Goal: Transaction & Acquisition: Book appointment/travel/reservation

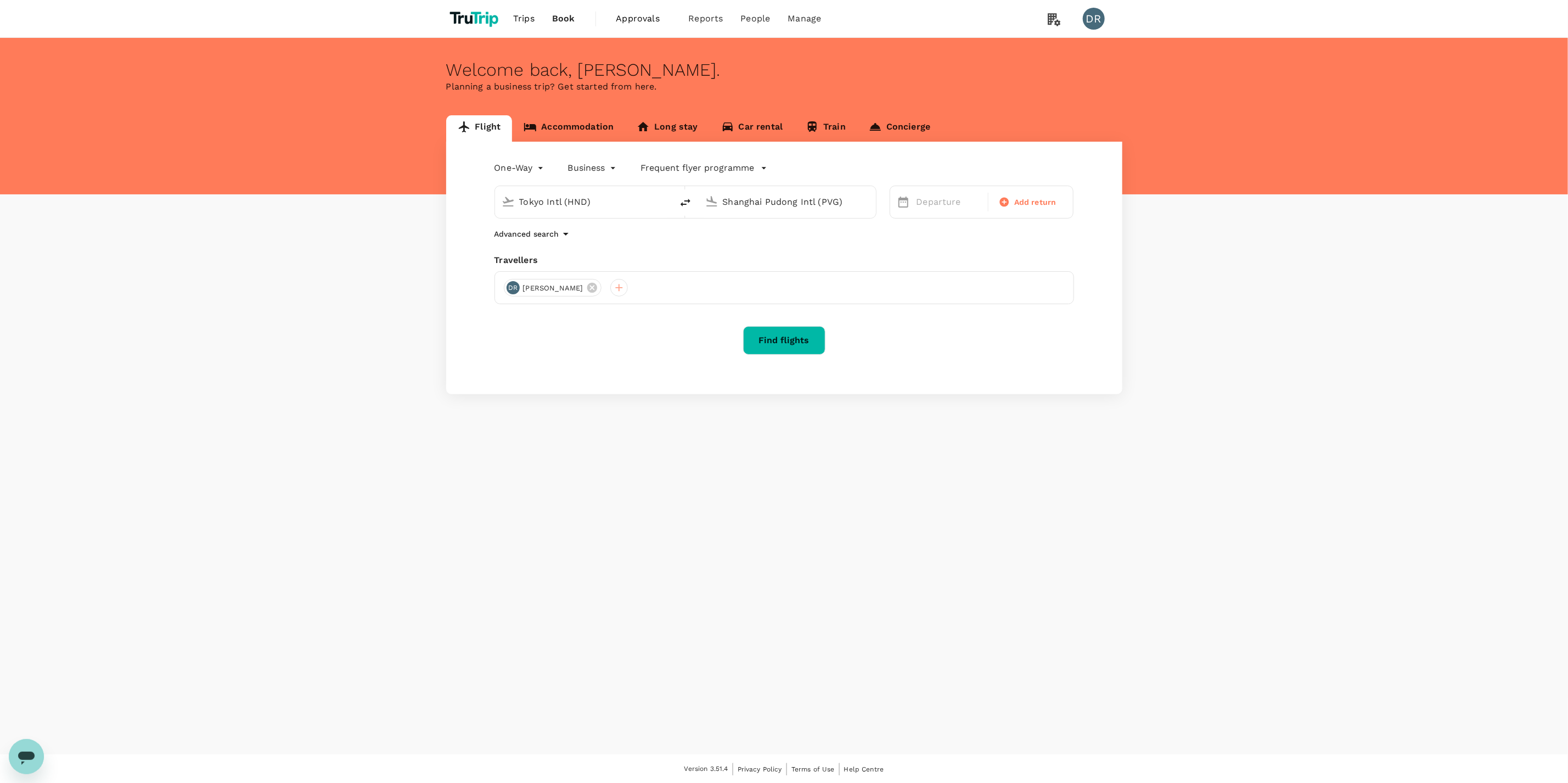
click at [568, 201] on input "Tokyo Intl (HND)" at bounding box center [583, 202] width 130 height 17
click at [578, 245] on p "[GEOGRAPHIC_DATA] Intl" at bounding box center [600, 244] width 193 height 11
type input "Kuala Lumpur Intl ([GEOGRAPHIC_DATA])"
click at [813, 199] on input "Shanghai Pudong Intl (PVG)" at bounding box center [788, 202] width 130 height 17
click at [794, 251] on div "Suvarnabhumi Intl BKK" at bounding box center [795, 244] width 235 height 17
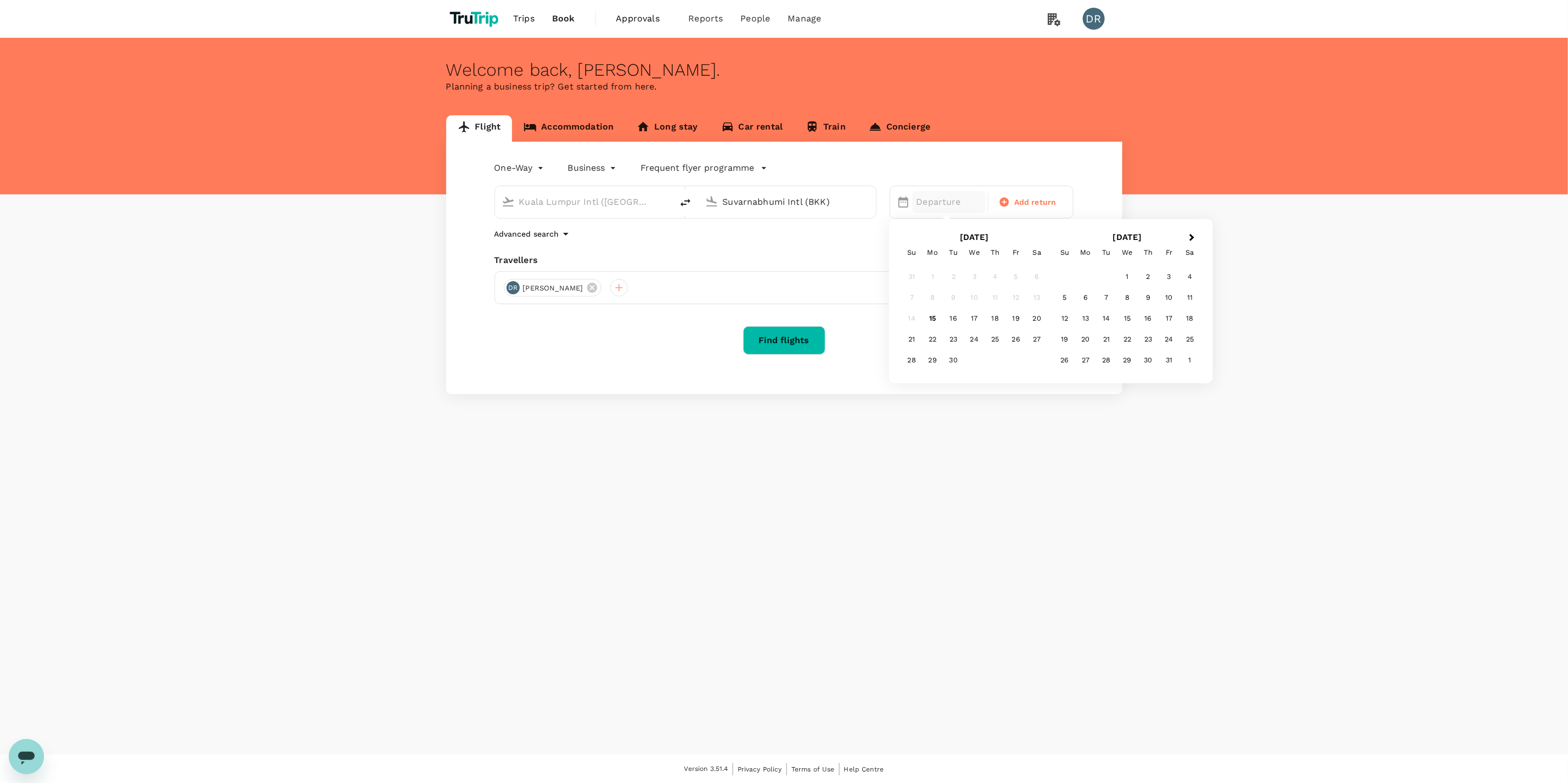
type input "Suvarnabhumi Intl (BKK)"
click at [1018, 316] on div "19" at bounding box center [1016, 318] width 21 height 21
click at [784, 337] on button "Find flights" at bounding box center [784, 341] width 82 height 29
click at [613, 162] on body "Trips Book Approvals 0 Reports People Manage DR Welcome back , [PERSON_NAME] . …" at bounding box center [790, 392] width 1581 height 784
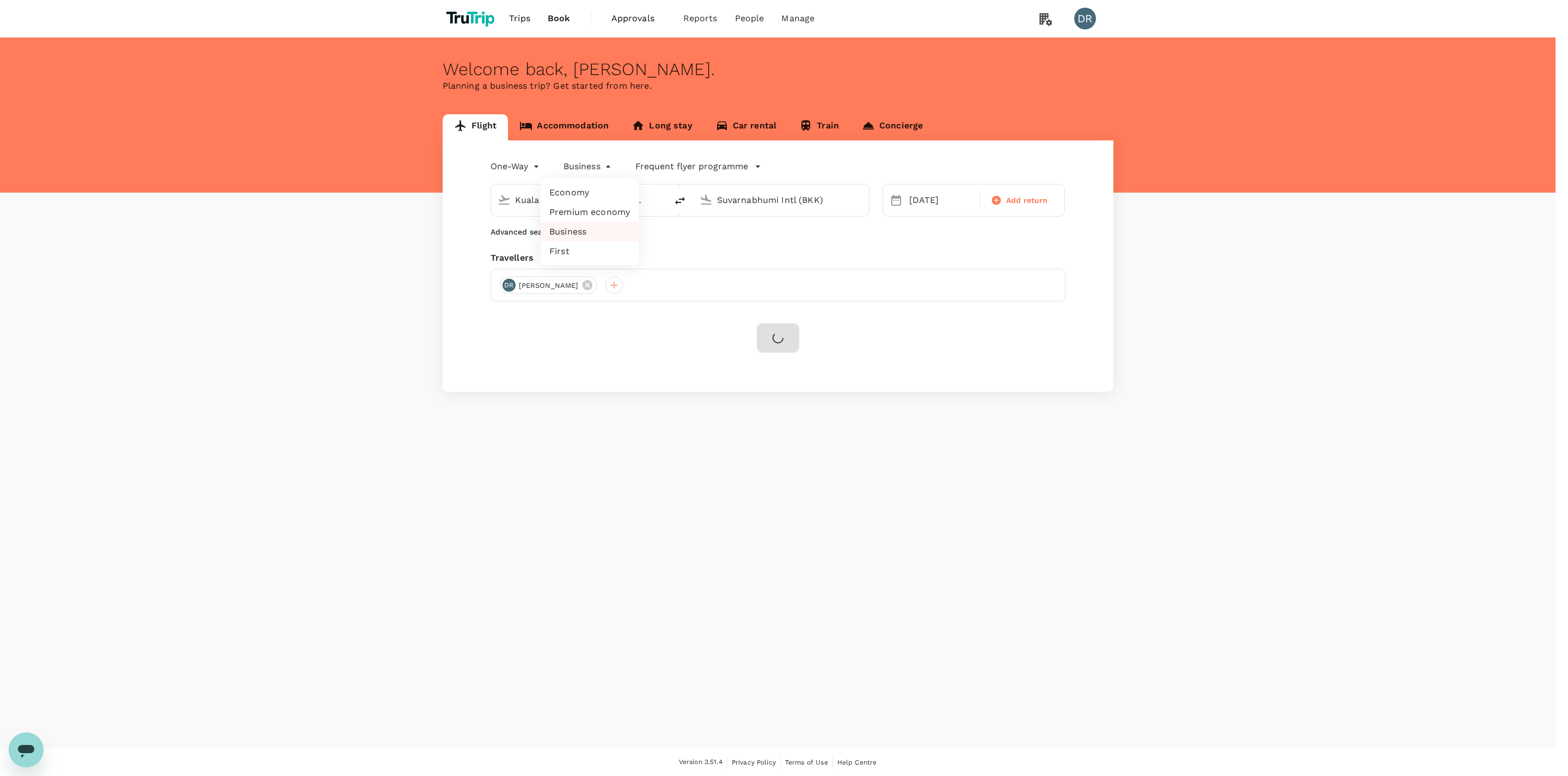
click at [592, 193] on li "Economy" at bounding box center [590, 193] width 98 height 19
type input "economy"
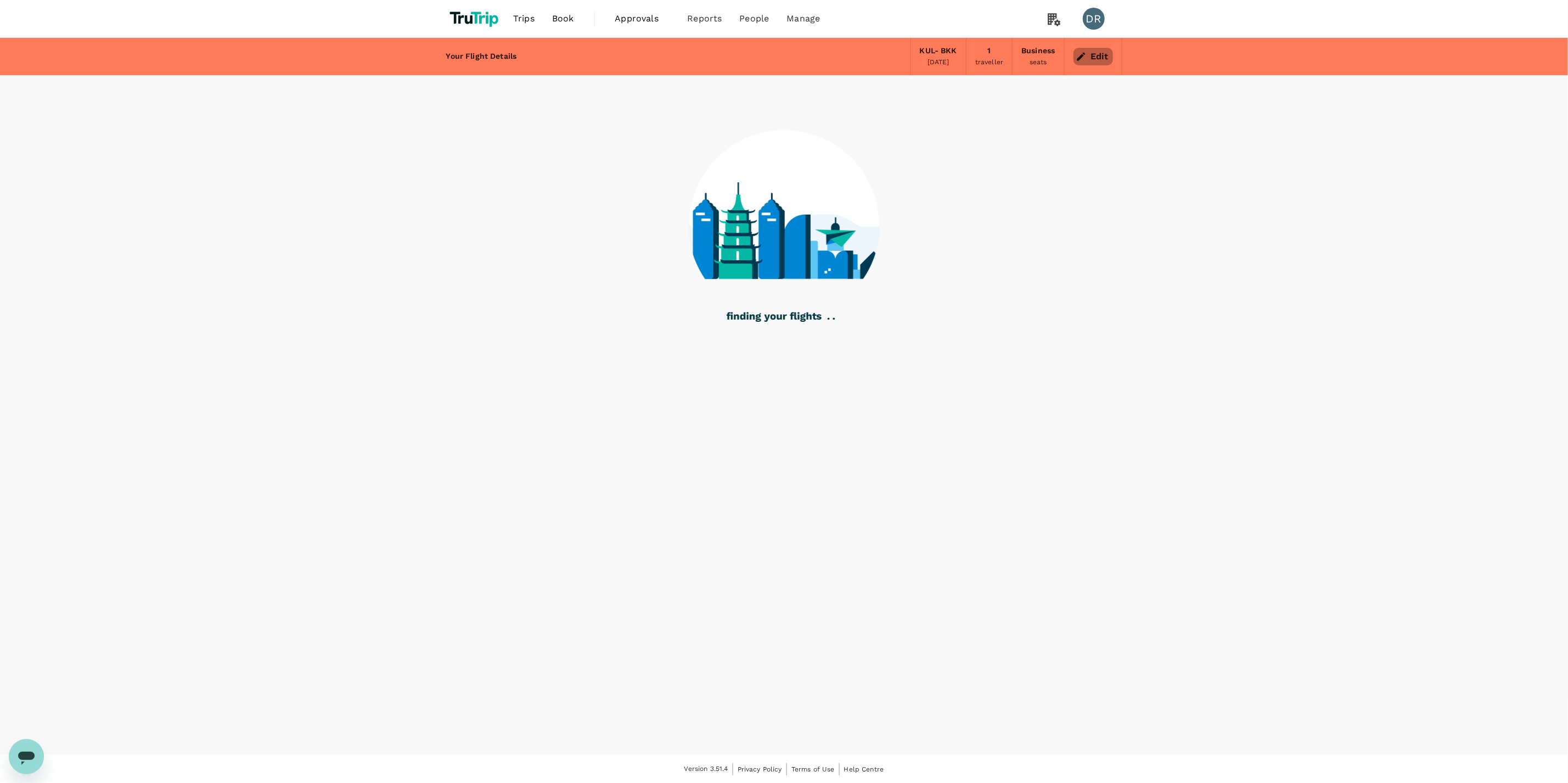
click at [1087, 54] on button "Edit" at bounding box center [1093, 56] width 40 height 18
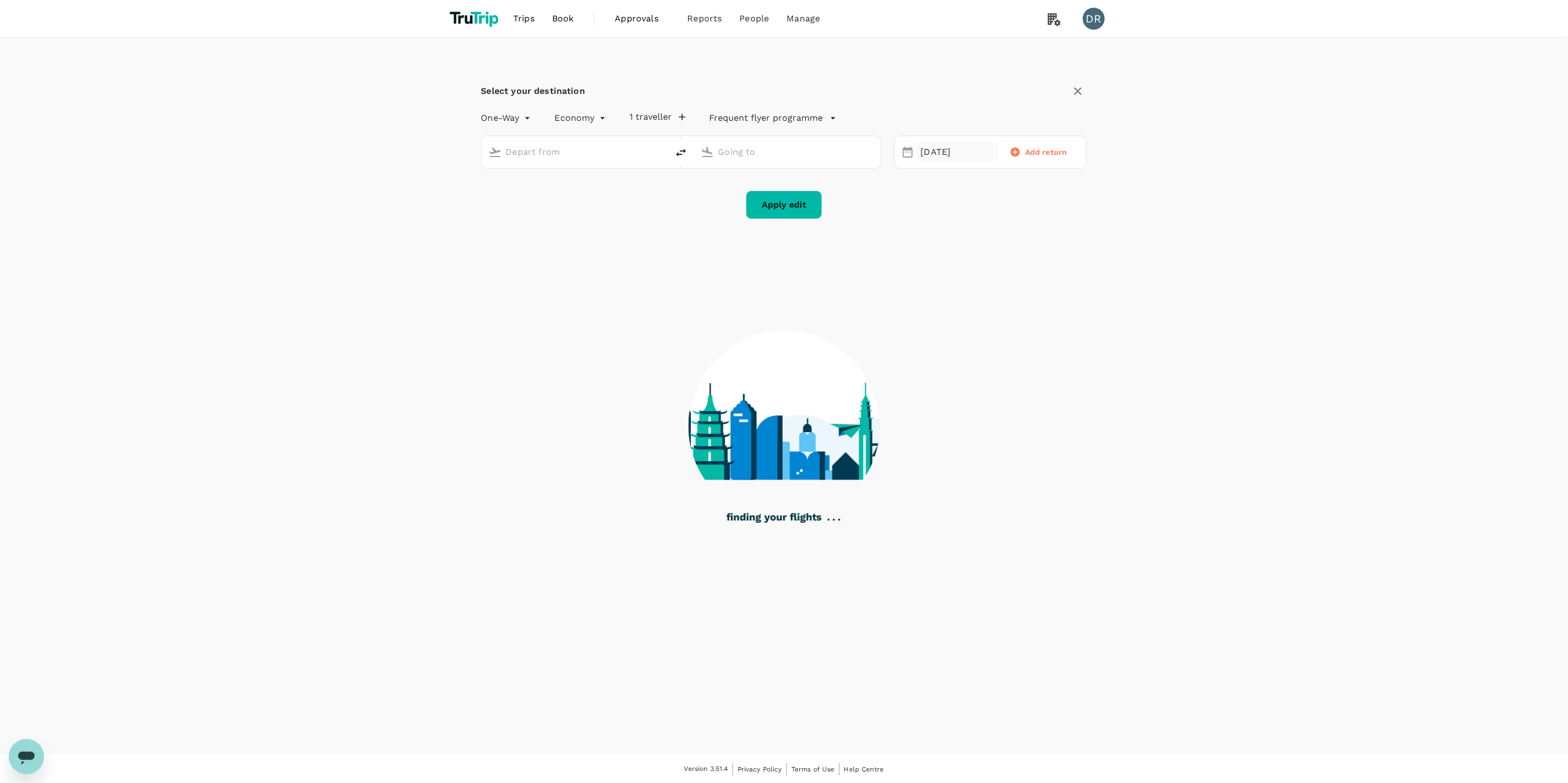
type input "business"
type input "Kuala Lumpur Intl ([GEOGRAPHIC_DATA])"
type input "Suvarnabhumi Intl (BKK)"
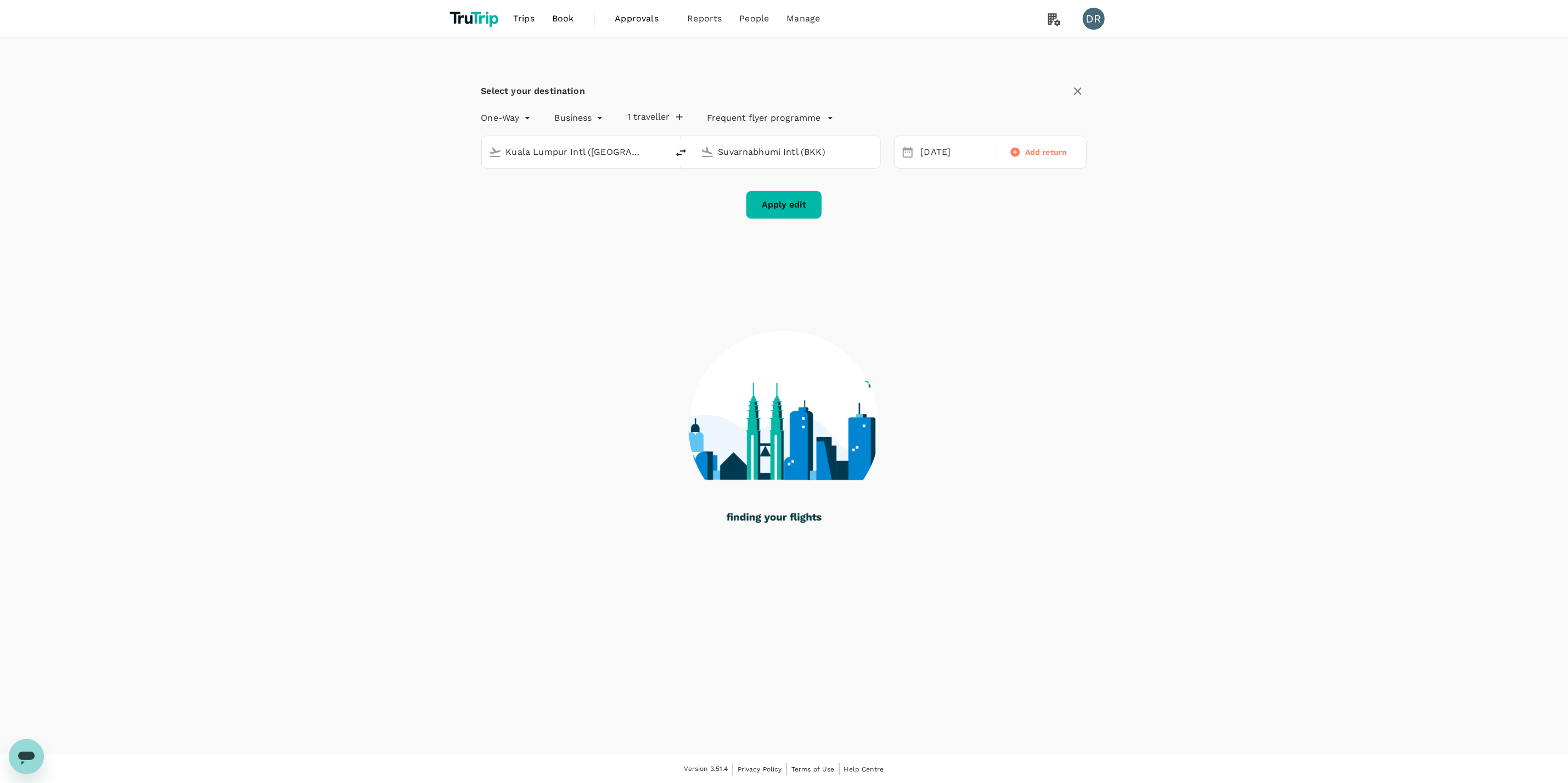
click at [597, 116] on body "Trips Book Approvals 0 Reports People Manage DR Select your destination One-Way…" at bounding box center [784, 392] width 1568 height 784
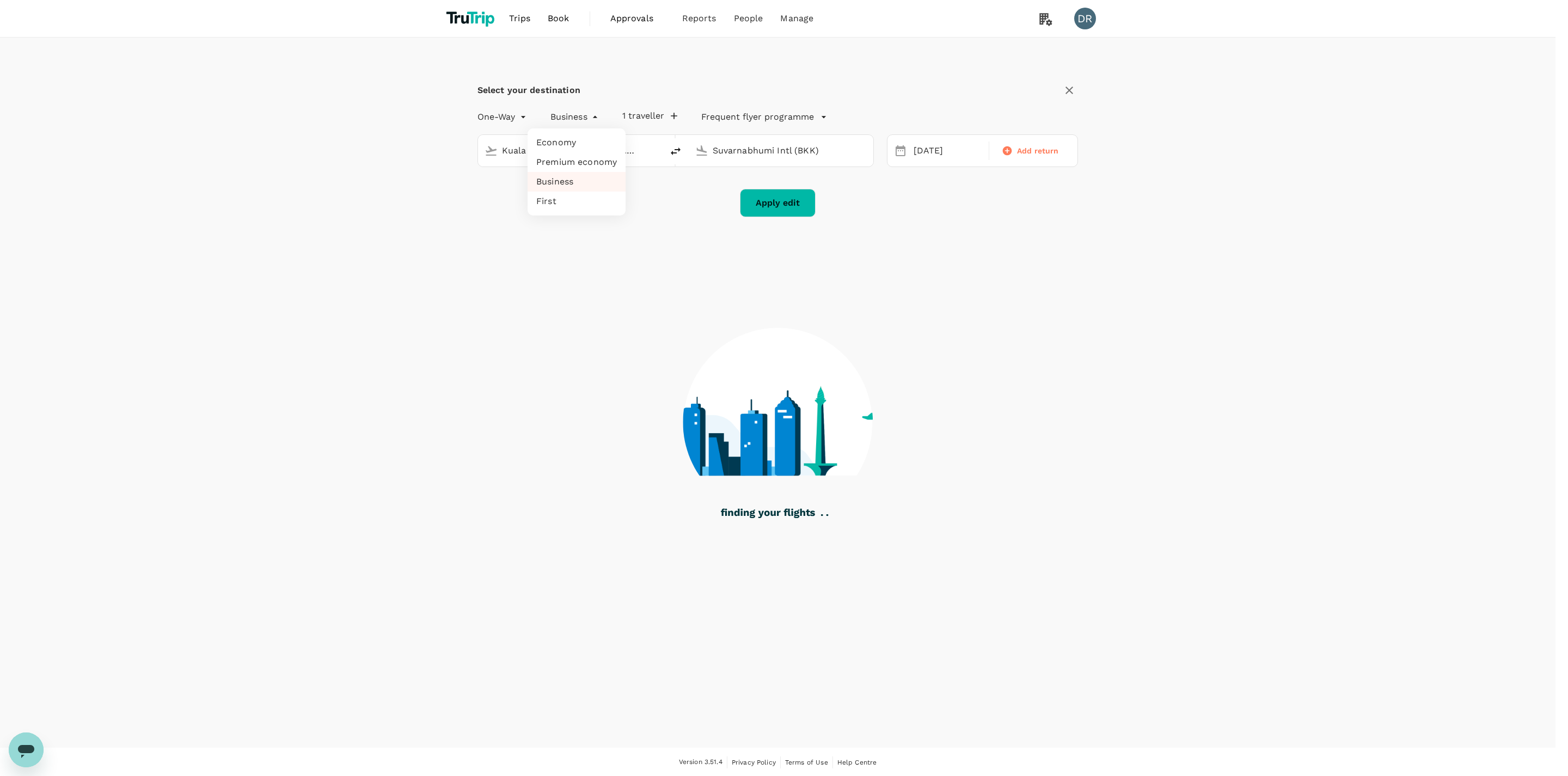
click at [590, 142] on li "Economy" at bounding box center [576, 142] width 98 height 19
type input "economy"
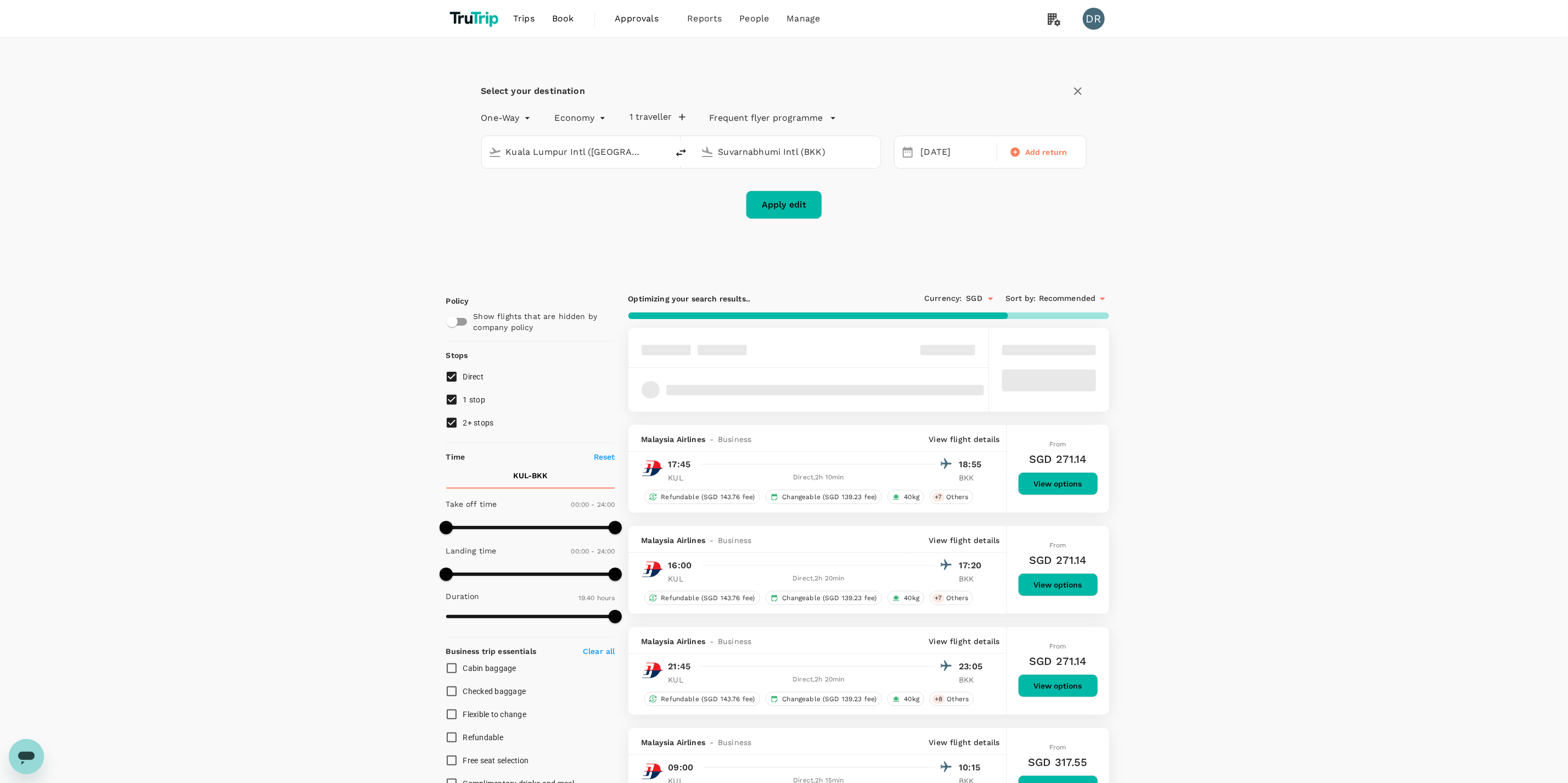
type input "SGD"
type input "1440"
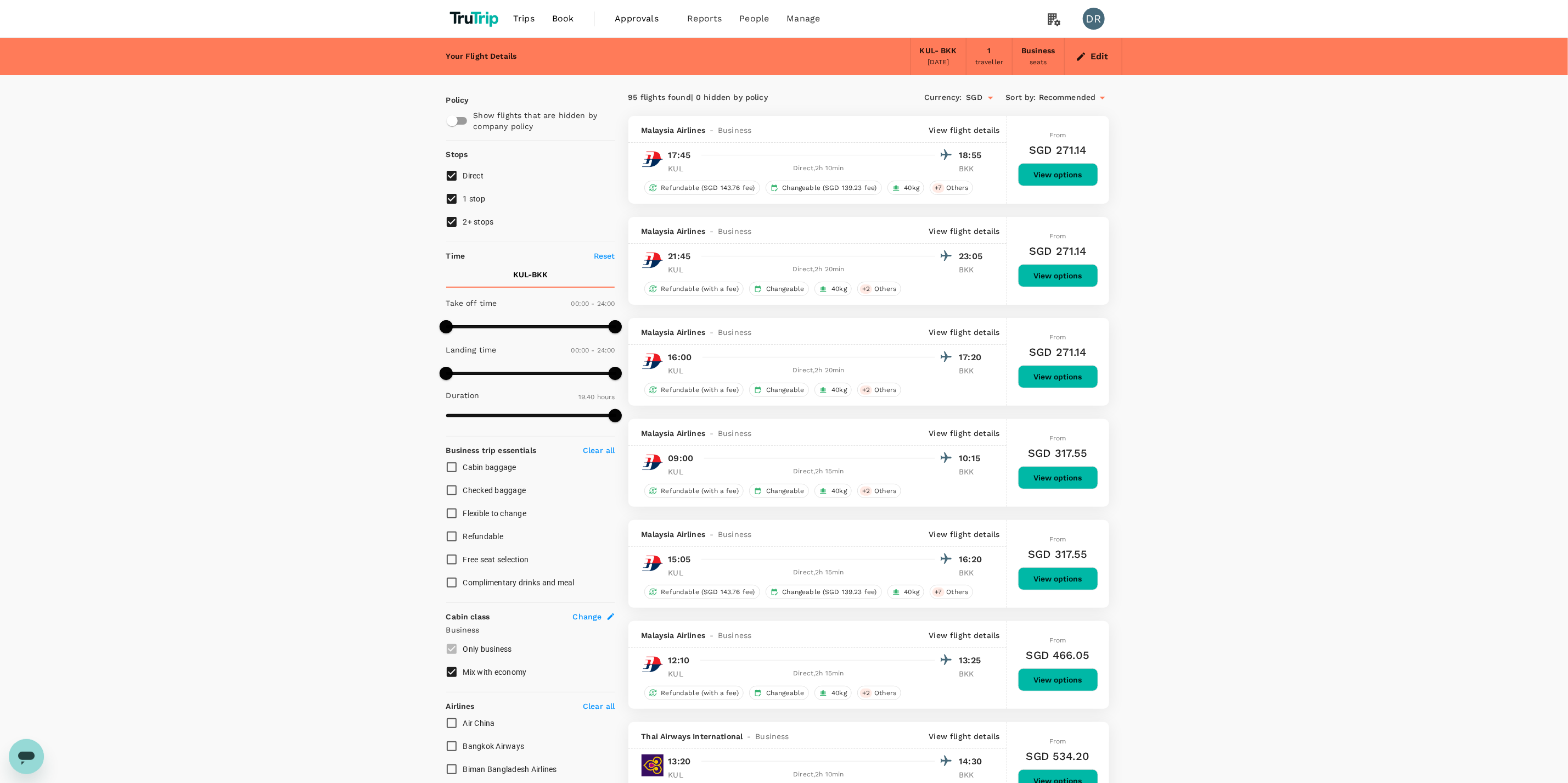
click at [573, 23] on link "Book" at bounding box center [563, 19] width 40 height 37
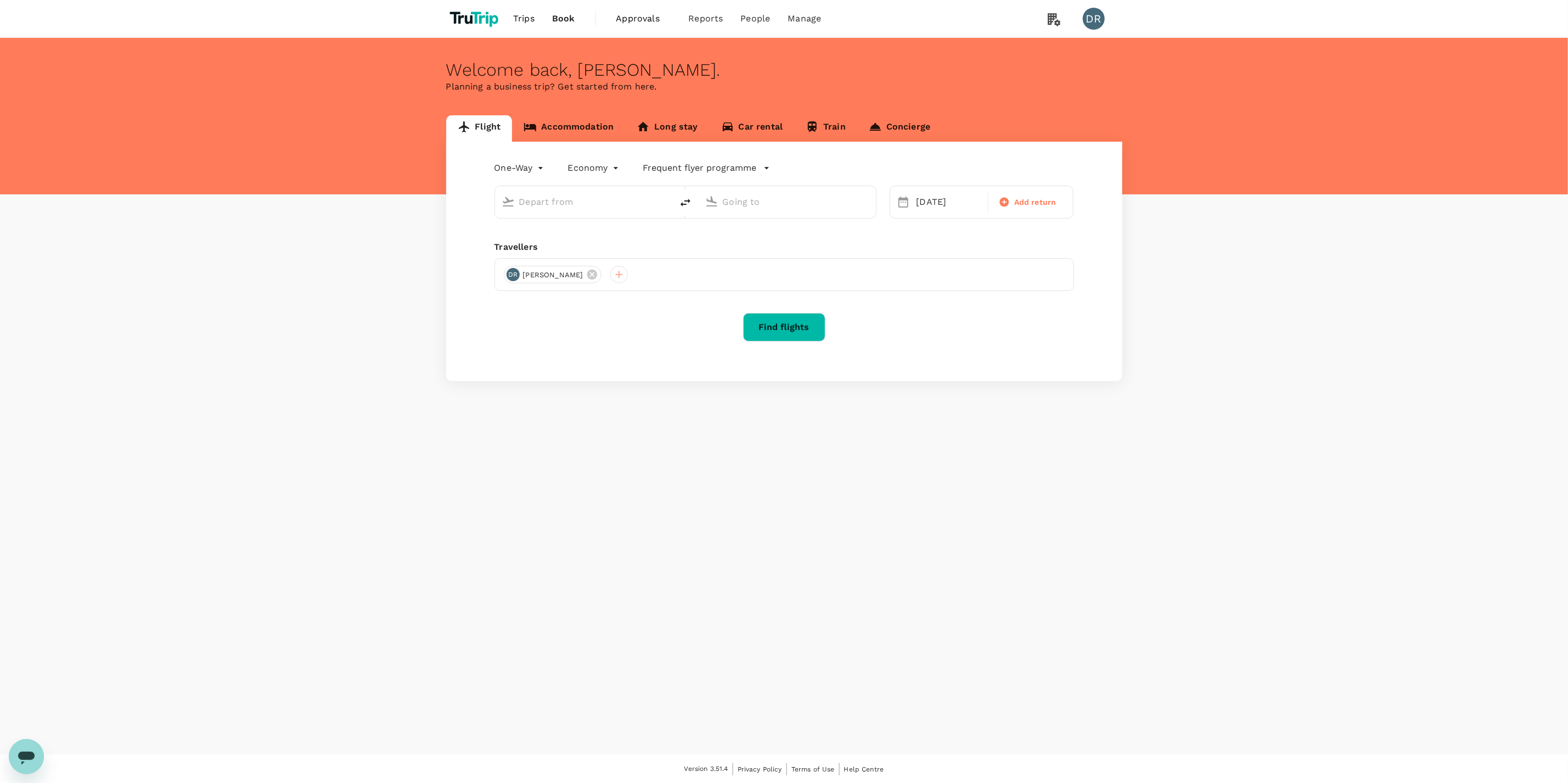
type input "business"
type input "Kuala Lumpur Intl ([GEOGRAPHIC_DATA])"
type input "Suvarnabhumi Intl (BKK)"
type input "Kuala Lumpur Intl ([GEOGRAPHIC_DATA])"
type input "Suvarnabhumi Intl (BKK)"
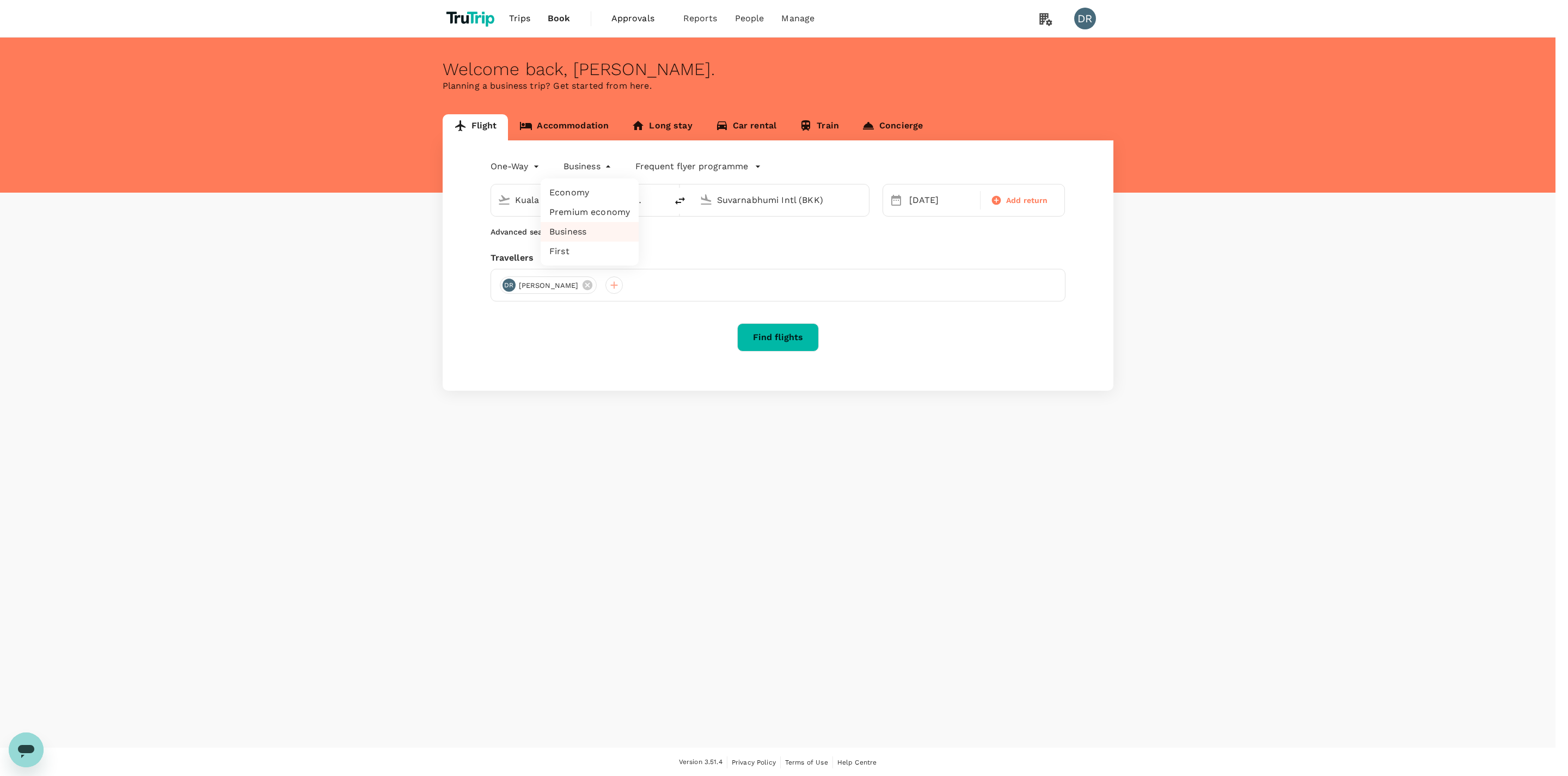
click at [611, 172] on body "Trips Book Approvals 0 Reports People Manage DR Welcome back , [PERSON_NAME] . …" at bounding box center [784, 388] width 1568 height 777
click at [583, 196] on li "Economy" at bounding box center [590, 193] width 98 height 19
type input "economy"
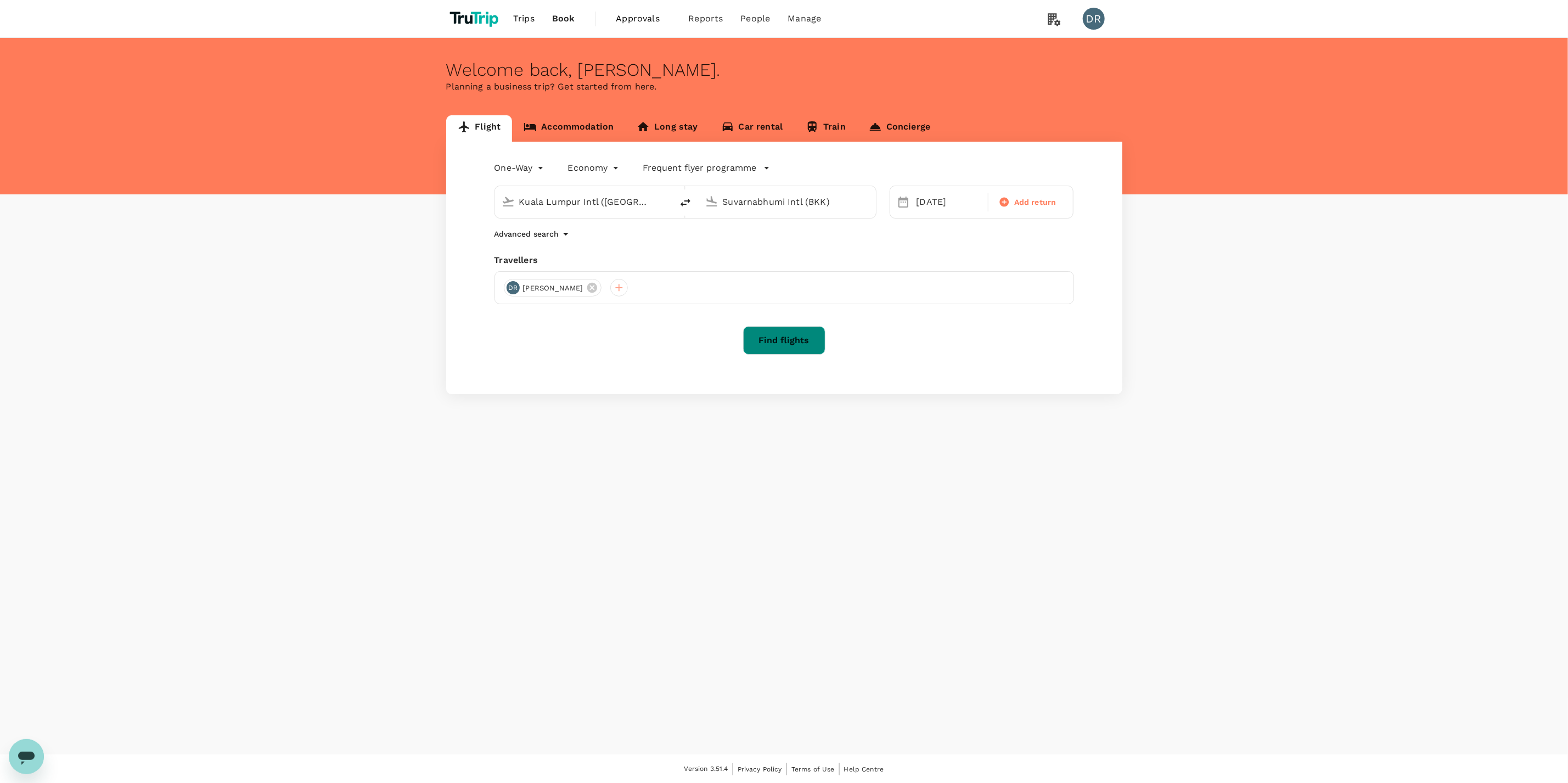
click at [788, 345] on button "Find flights" at bounding box center [784, 341] width 82 height 29
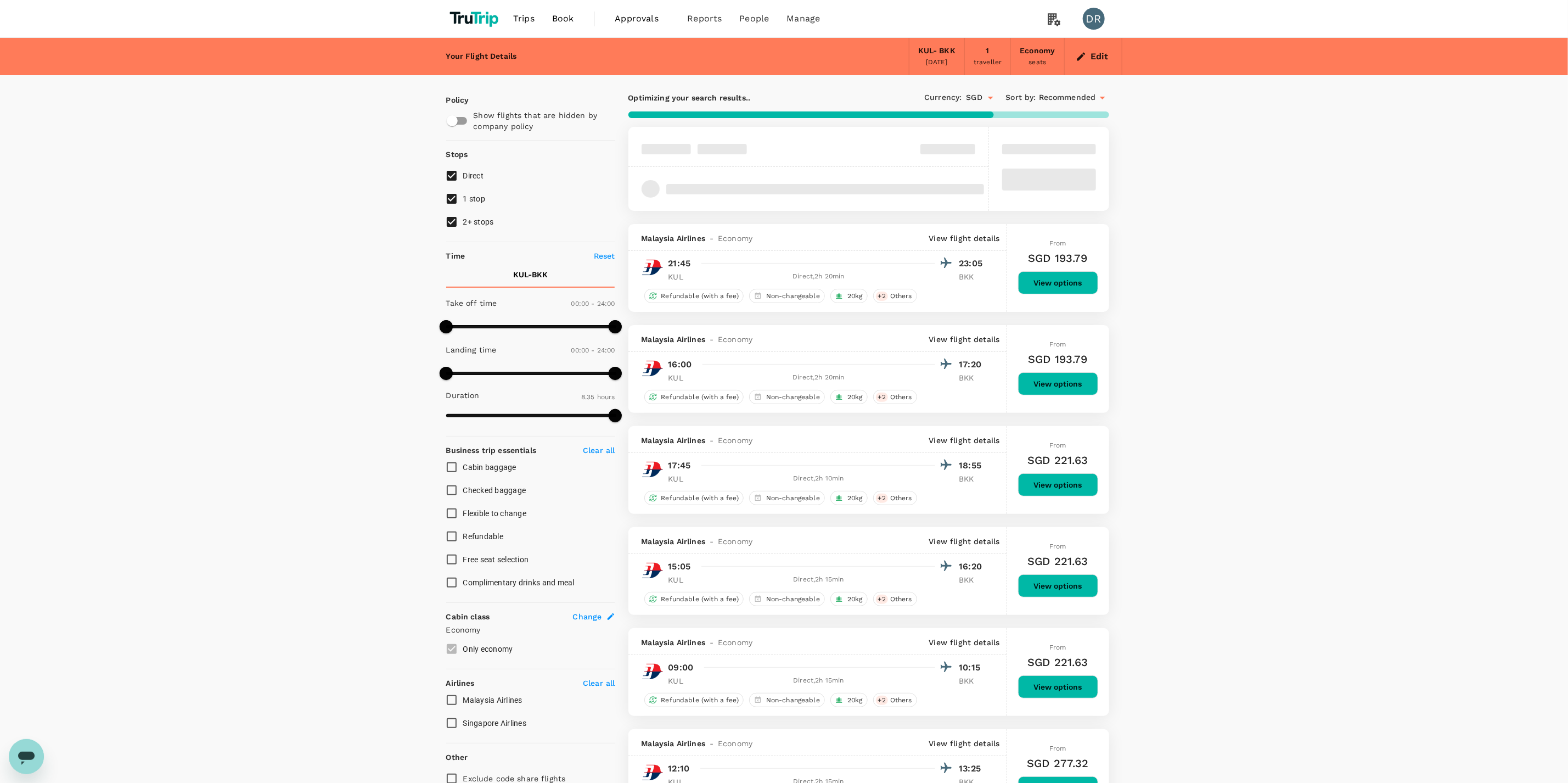
type input "1040"
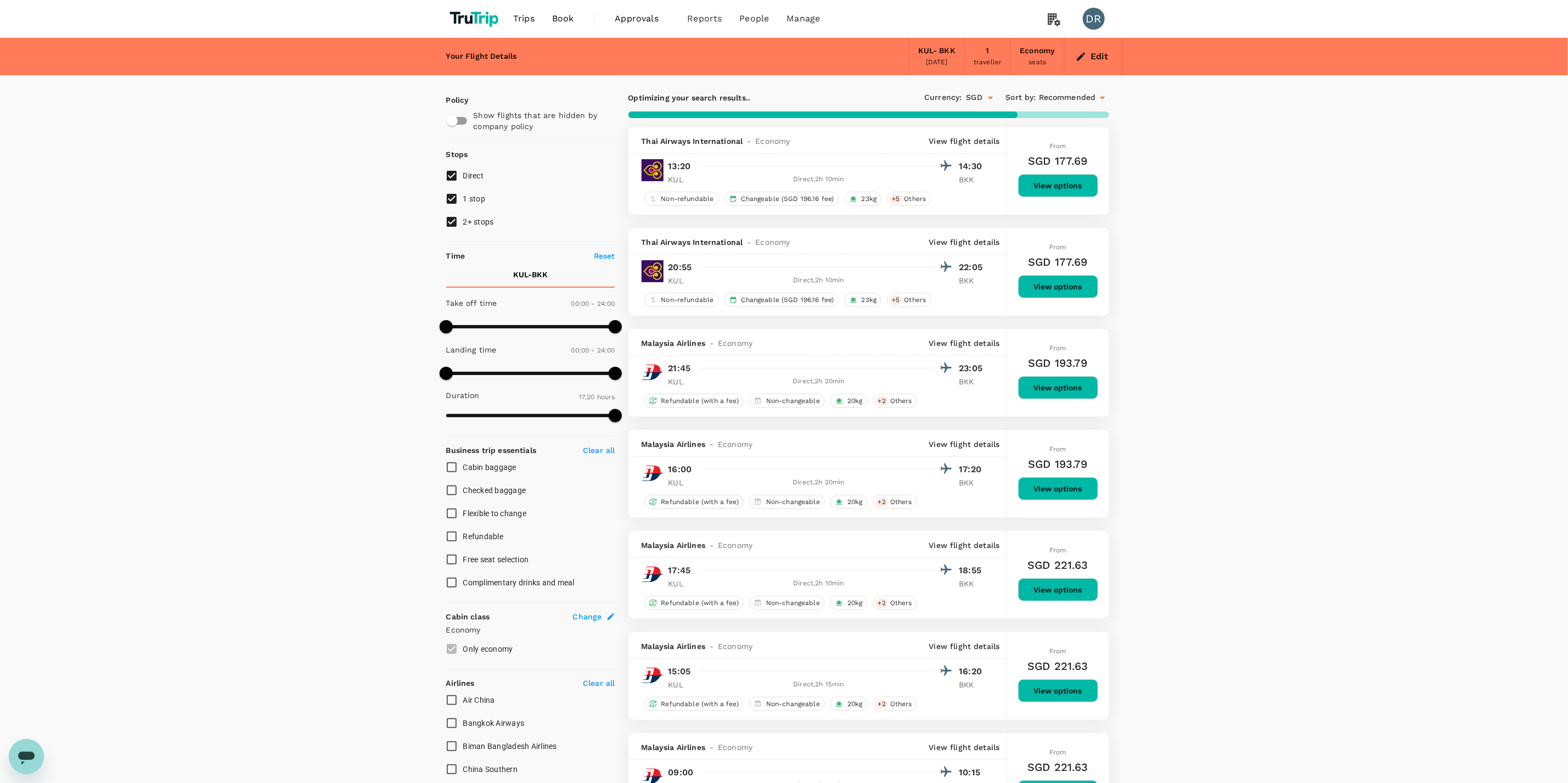
click at [990, 100] on icon "Open" at bounding box center [991, 98] width 14 height 14
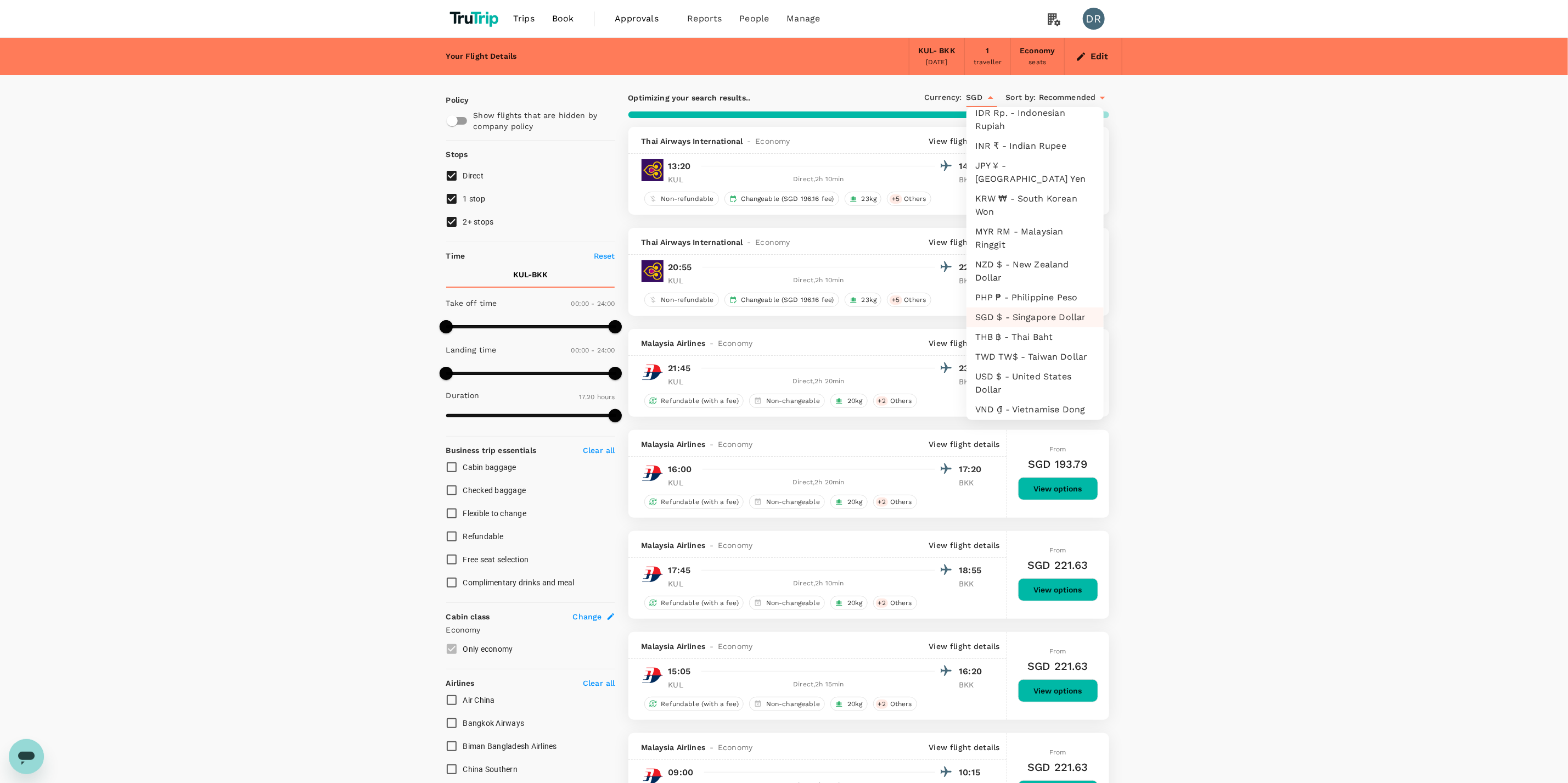
scroll to position [249, 0]
click at [1031, 367] on li "USD $ - United States Dollar" at bounding box center [1035, 379] width 137 height 33
type input "USD"
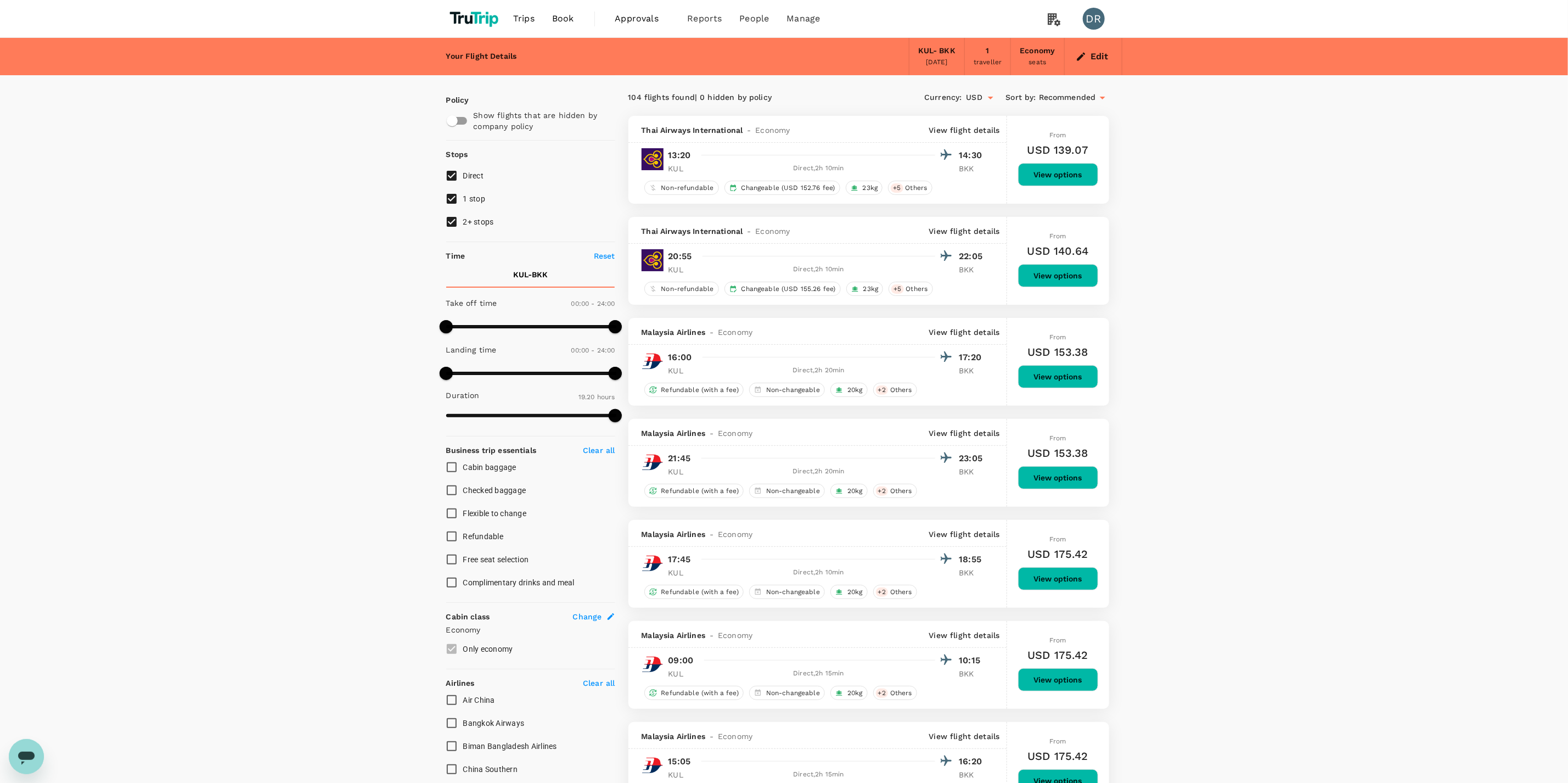
click at [1089, 92] on span "Recommended" at bounding box center [1067, 98] width 57 height 12
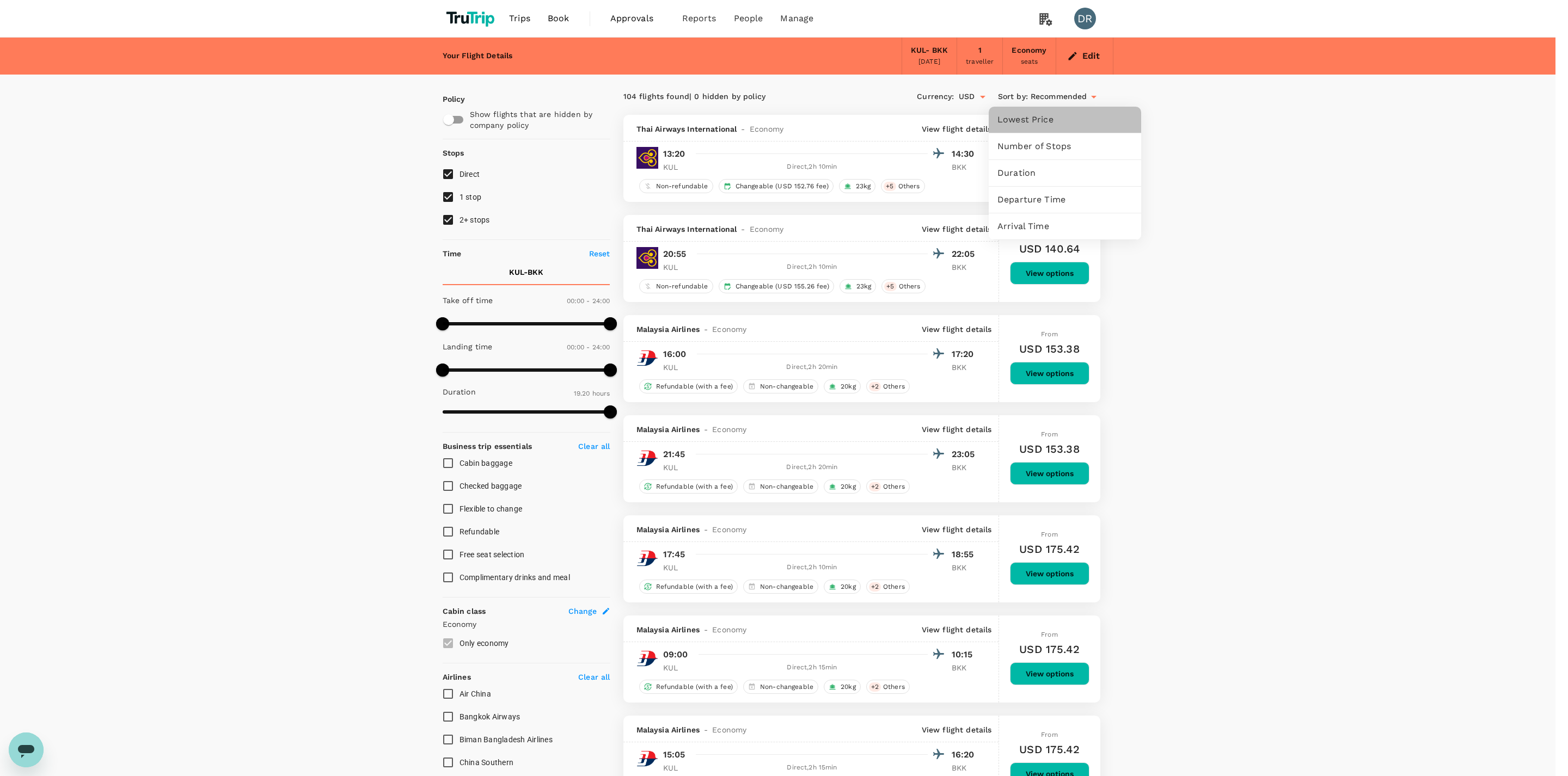
click at [1046, 121] on span "Lowest Price" at bounding box center [1065, 120] width 135 height 13
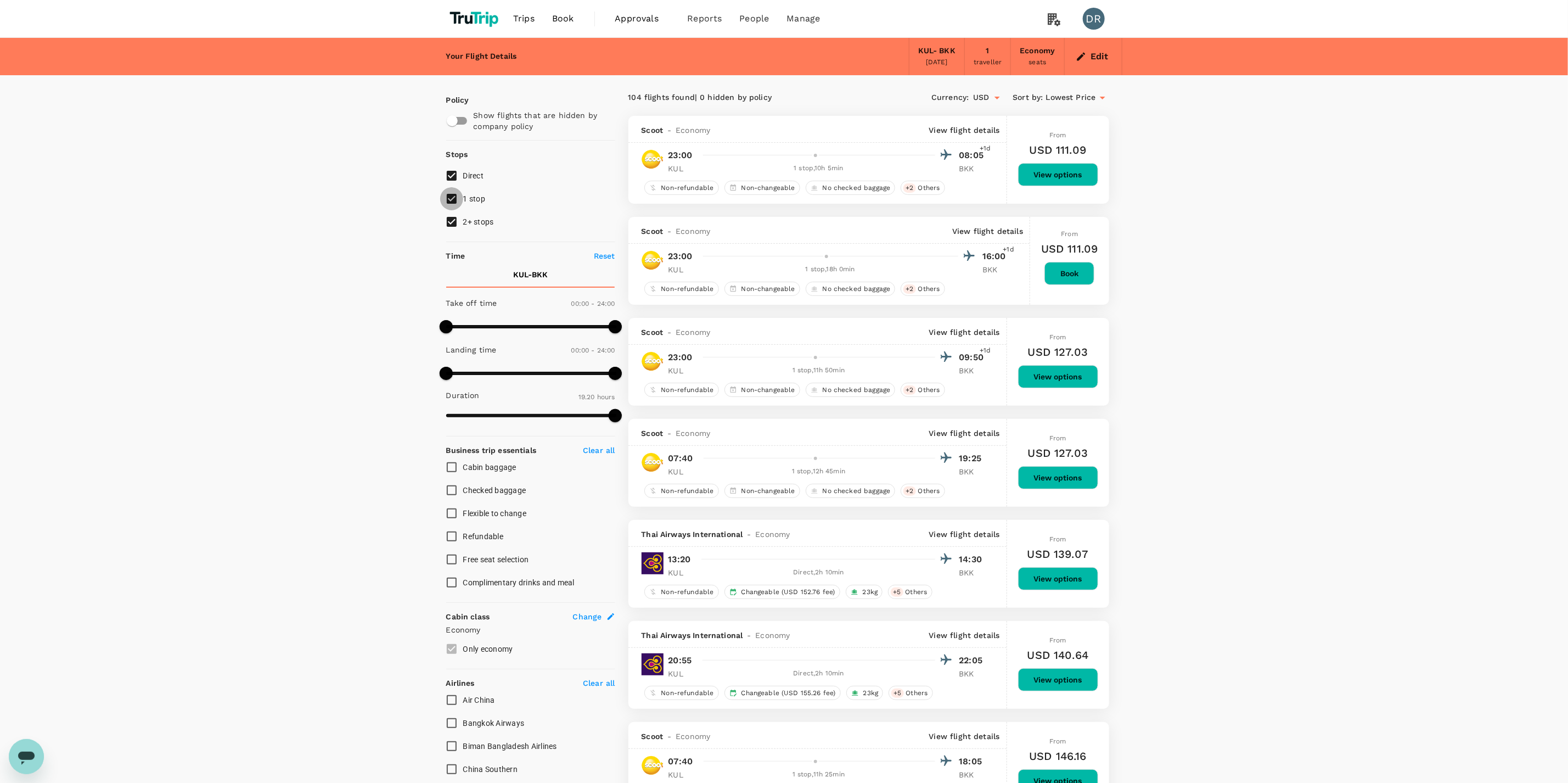
drag, startPoint x: 448, startPoint y: 200, endPoint x: 454, endPoint y: 206, distance: 8.5
click at [449, 200] on input "1 stop" at bounding box center [451, 199] width 23 height 23
checkbox input "false"
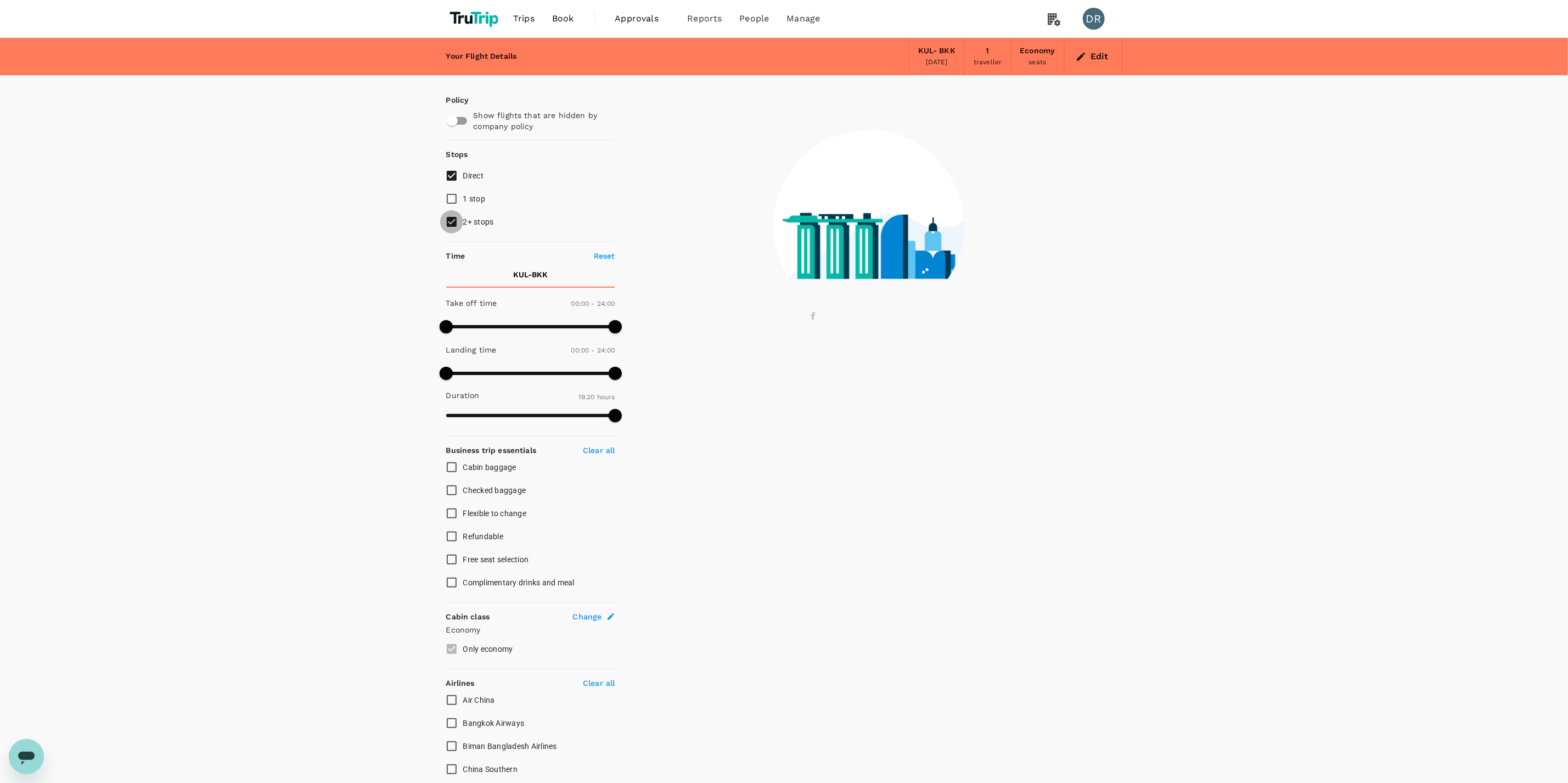
click at [455, 219] on input "2+ stops" at bounding box center [451, 221] width 23 height 23
checkbox input "false"
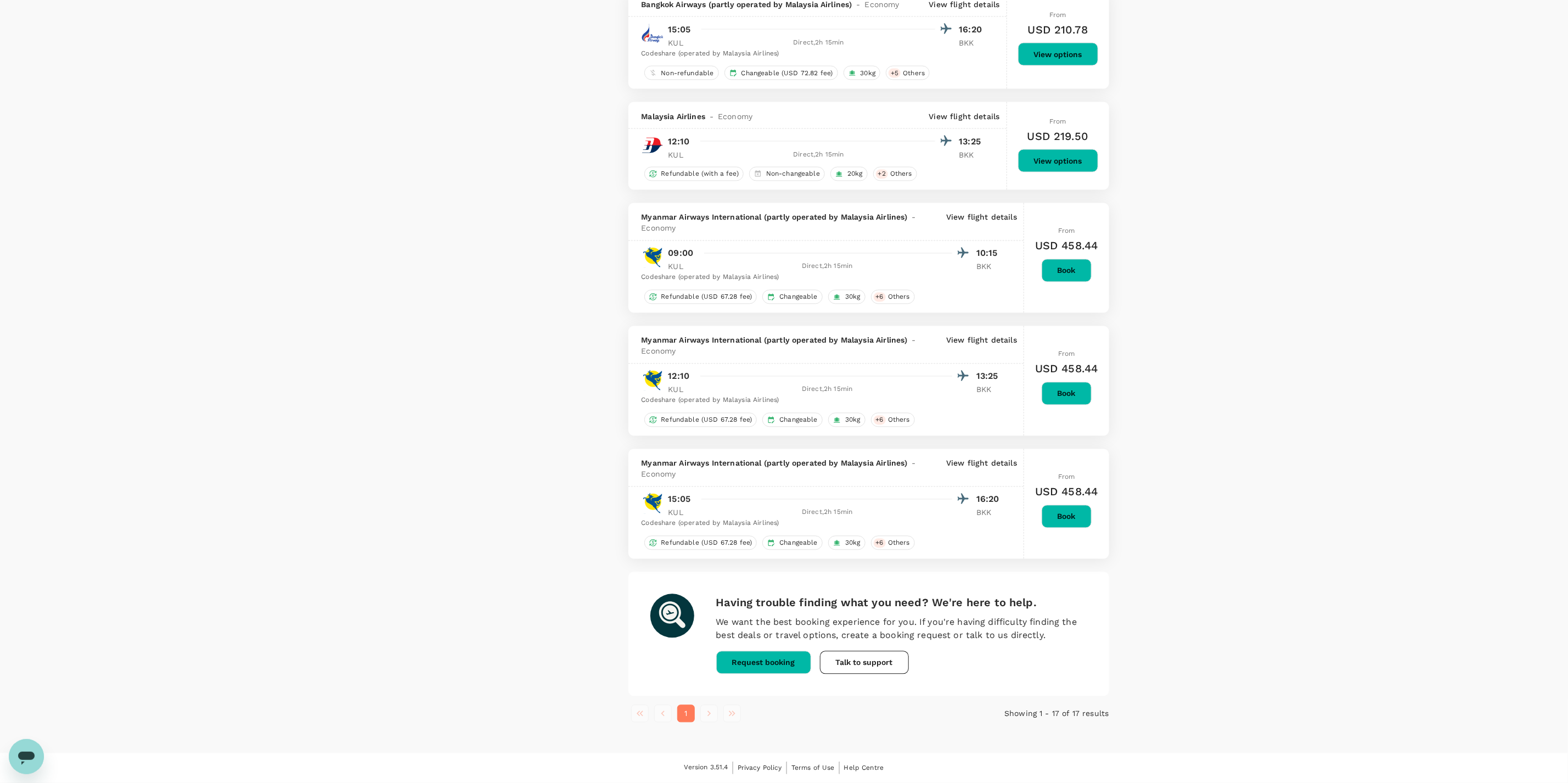
scroll to position [1406, 0]
